Goal: Find specific page/section: Find specific page/section

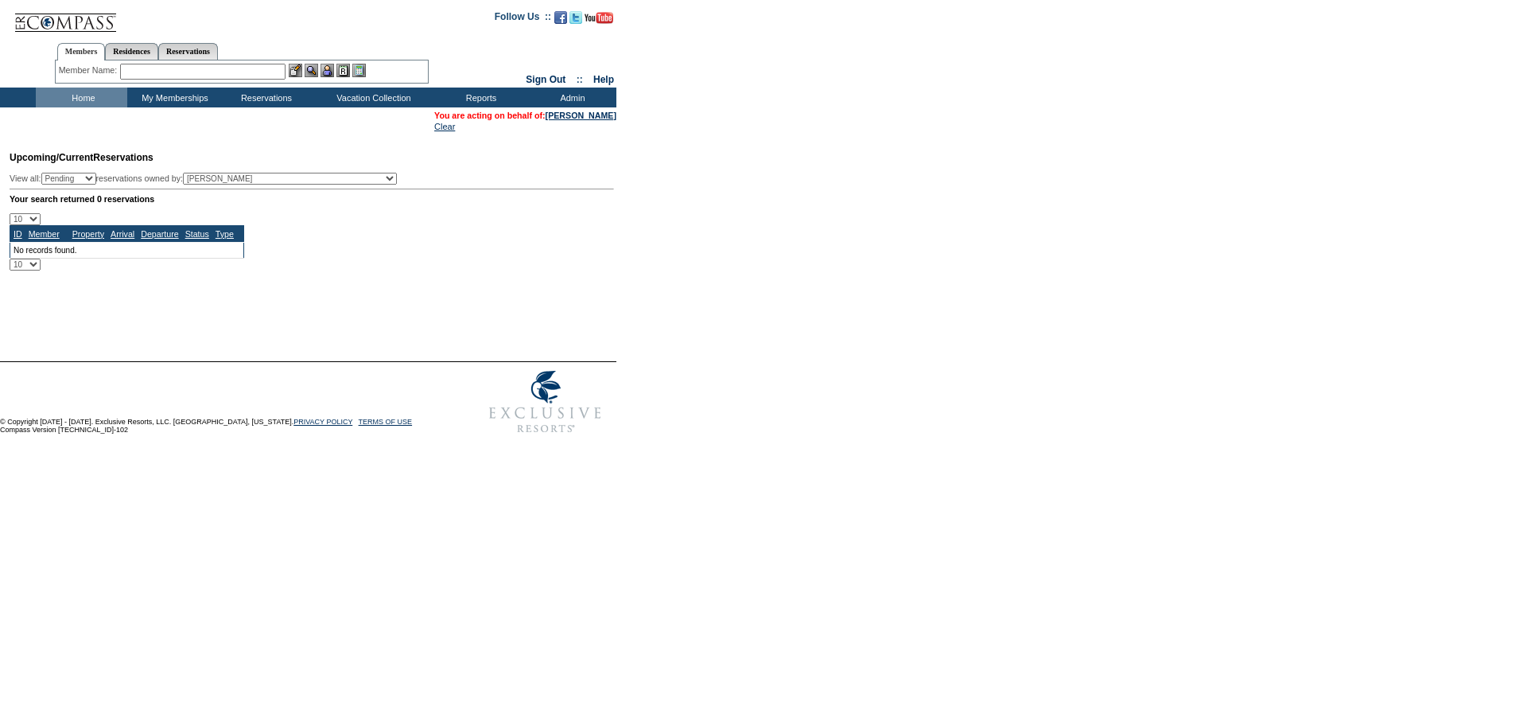
click at [266, 70] on input "text" at bounding box center [202, 72] width 165 height 16
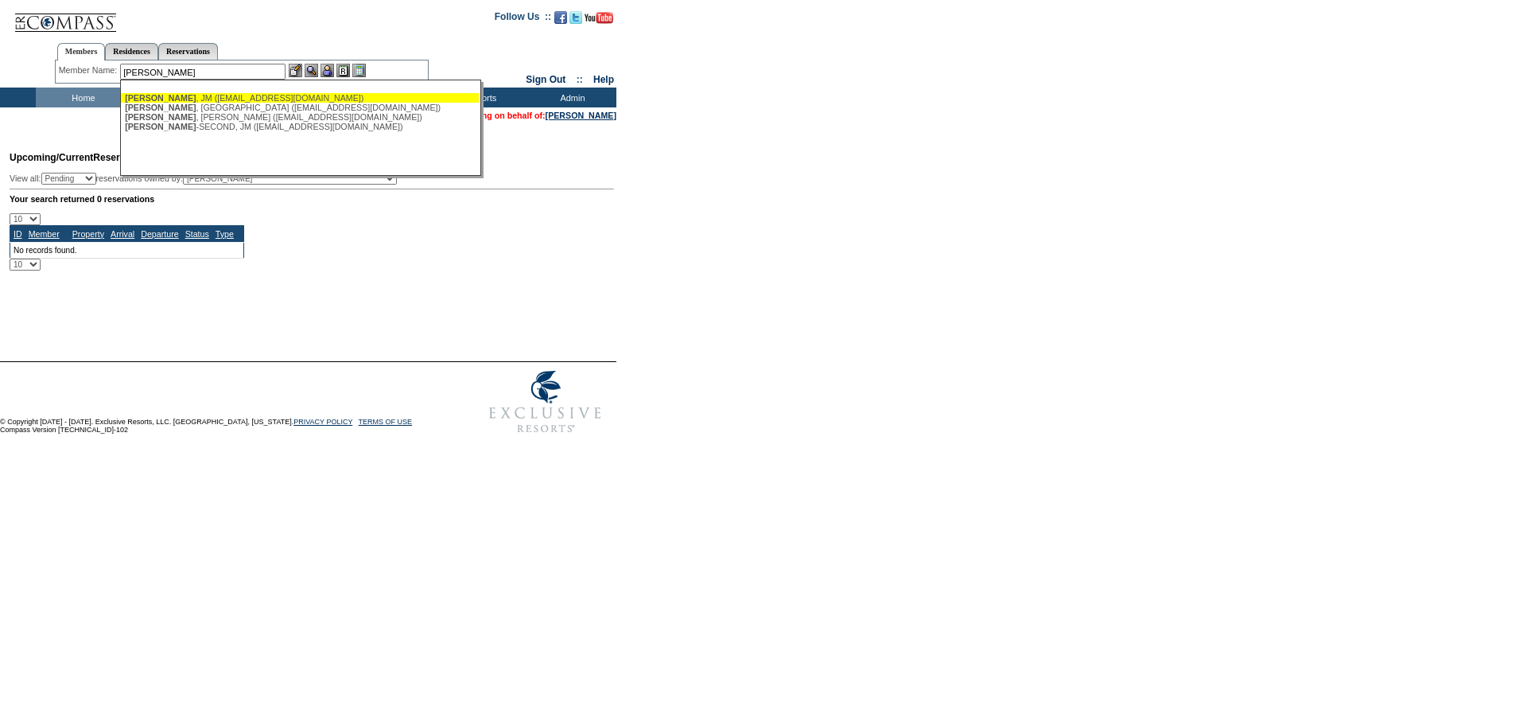
click at [196, 98] on div "[PERSON_NAME] ([EMAIL_ADDRESS][DOMAIN_NAME])" at bounding box center [300, 98] width 350 height 10
type input "[PERSON_NAME] ([EMAIL_ADDRESS][DOMAIN_NAME])"
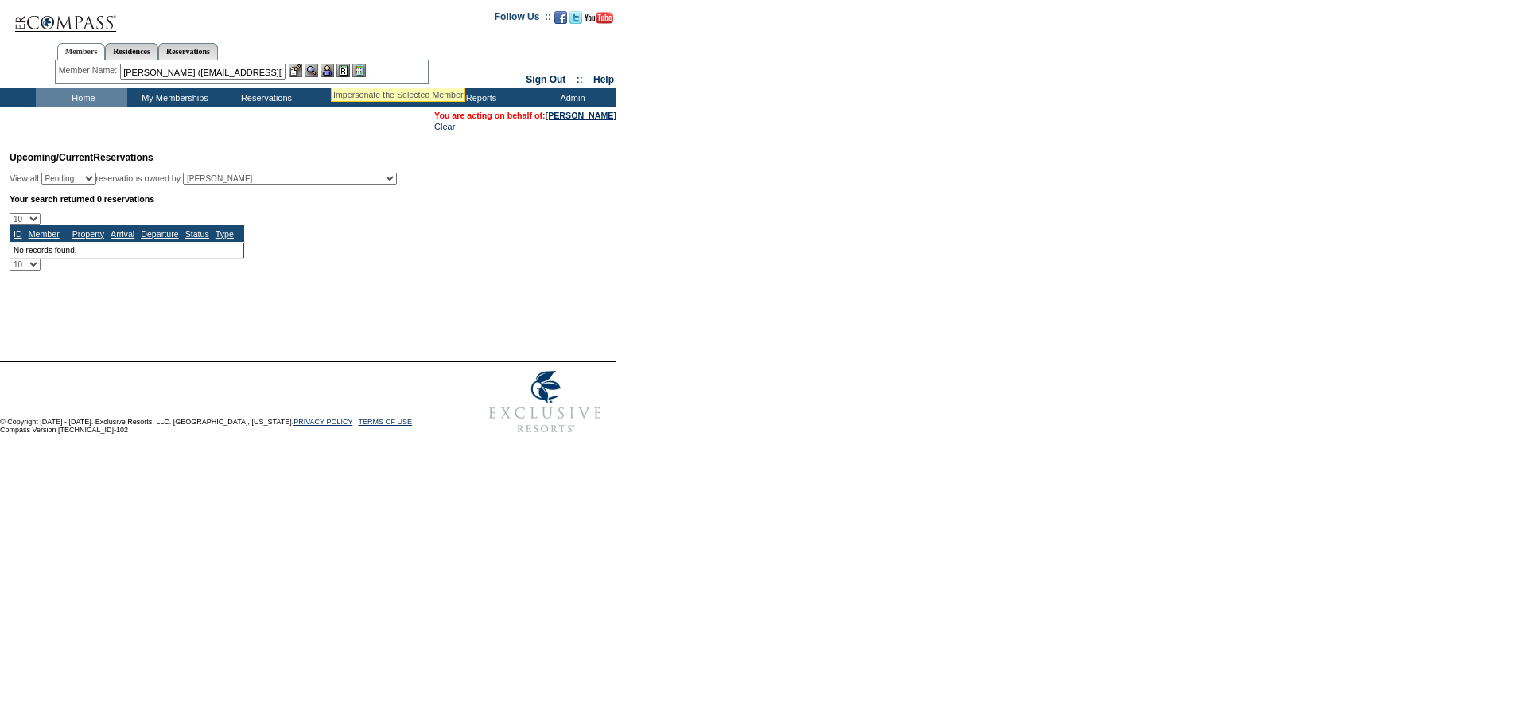
click at [331, 68] on img at bounding box center [328, 71] width 14 height 14
click at [316, 67] on img at bounding box center [312, 71] width 14 height 14
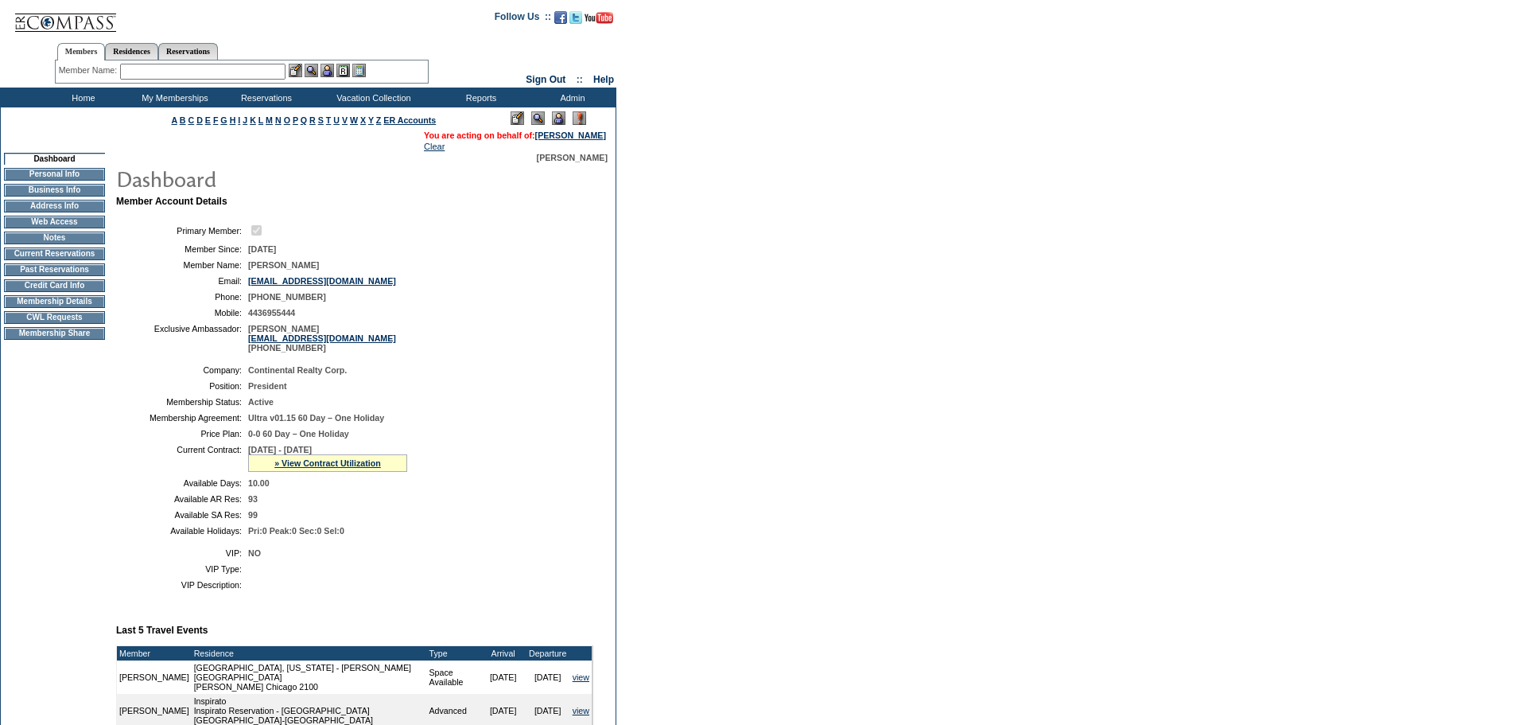
click at [77, 276] on td "Past Reservations" at bounding box center [54, 269] width 101 height 13
